Goal: Navigation & Orientation: Find specific page/section

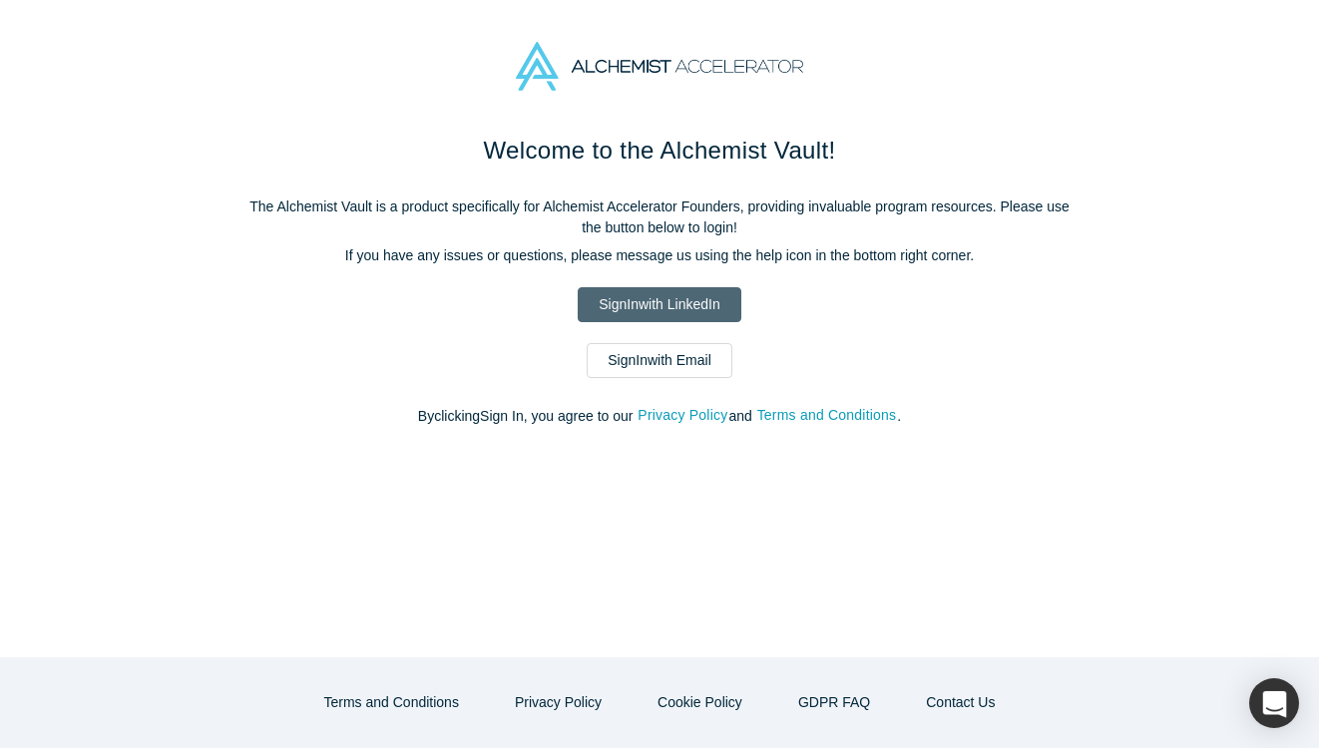
click at [680, 303] on link "Sign In with LinkedIn" at bounding box center [659, 304] width 163 height 35
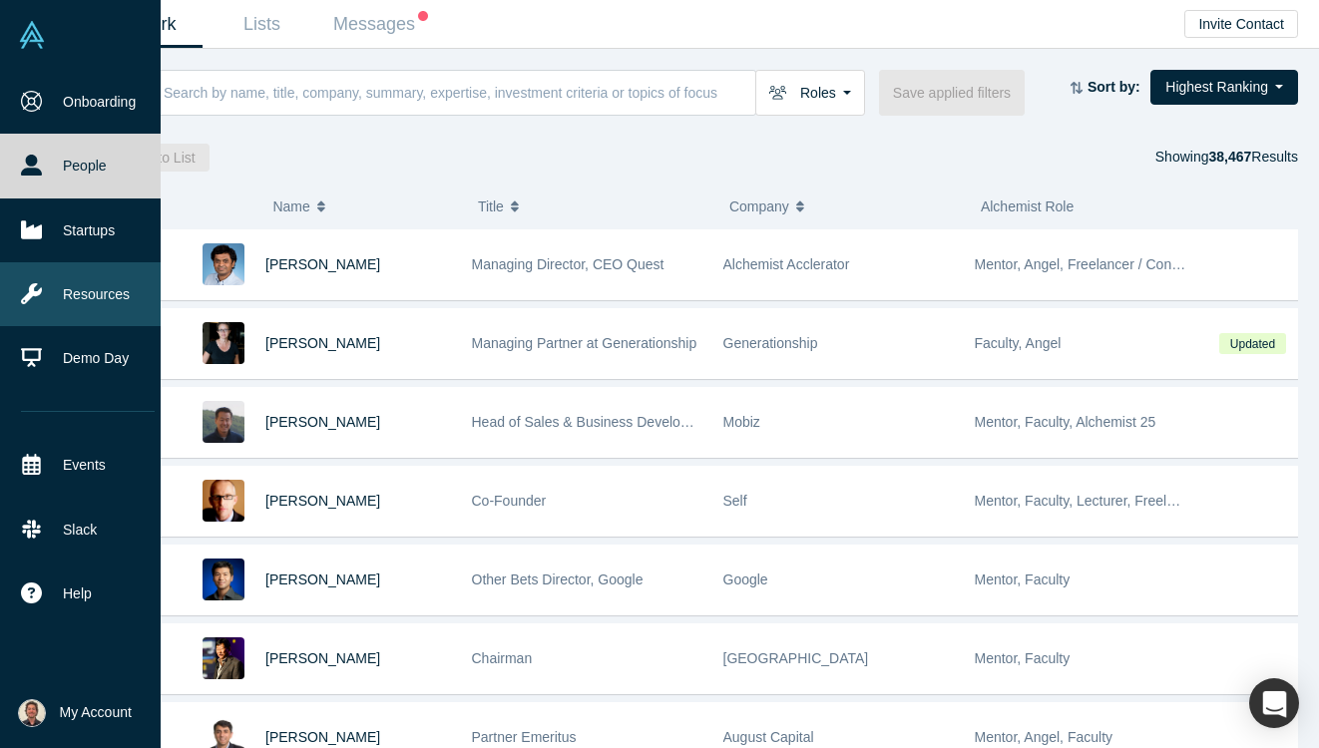
click at [68, 300] on link "Resources" at bounding box center [88, 294] width 176 height 64
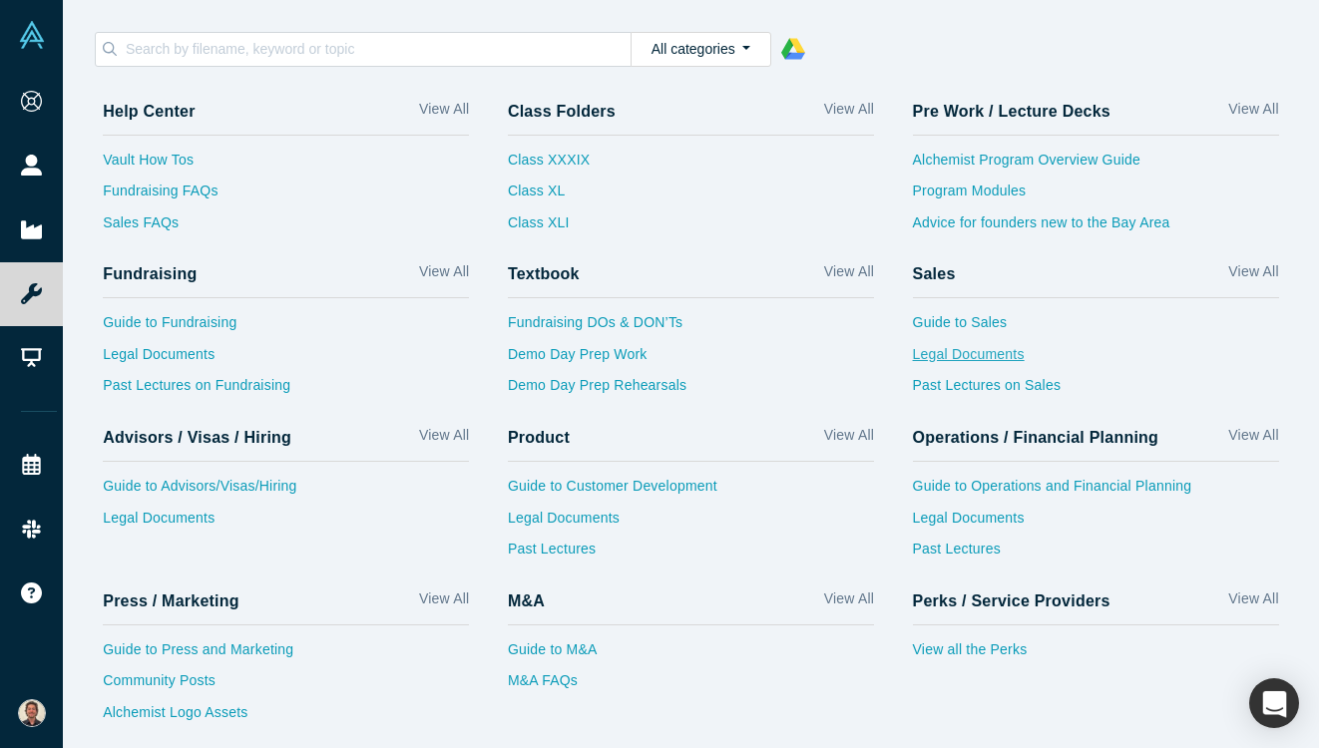
click at [990, 362] on link "Legal Documents" at bounding box center [1096, 360] width 366 height 32
